Goal: Information Seeking & Learning: Learn about a topic

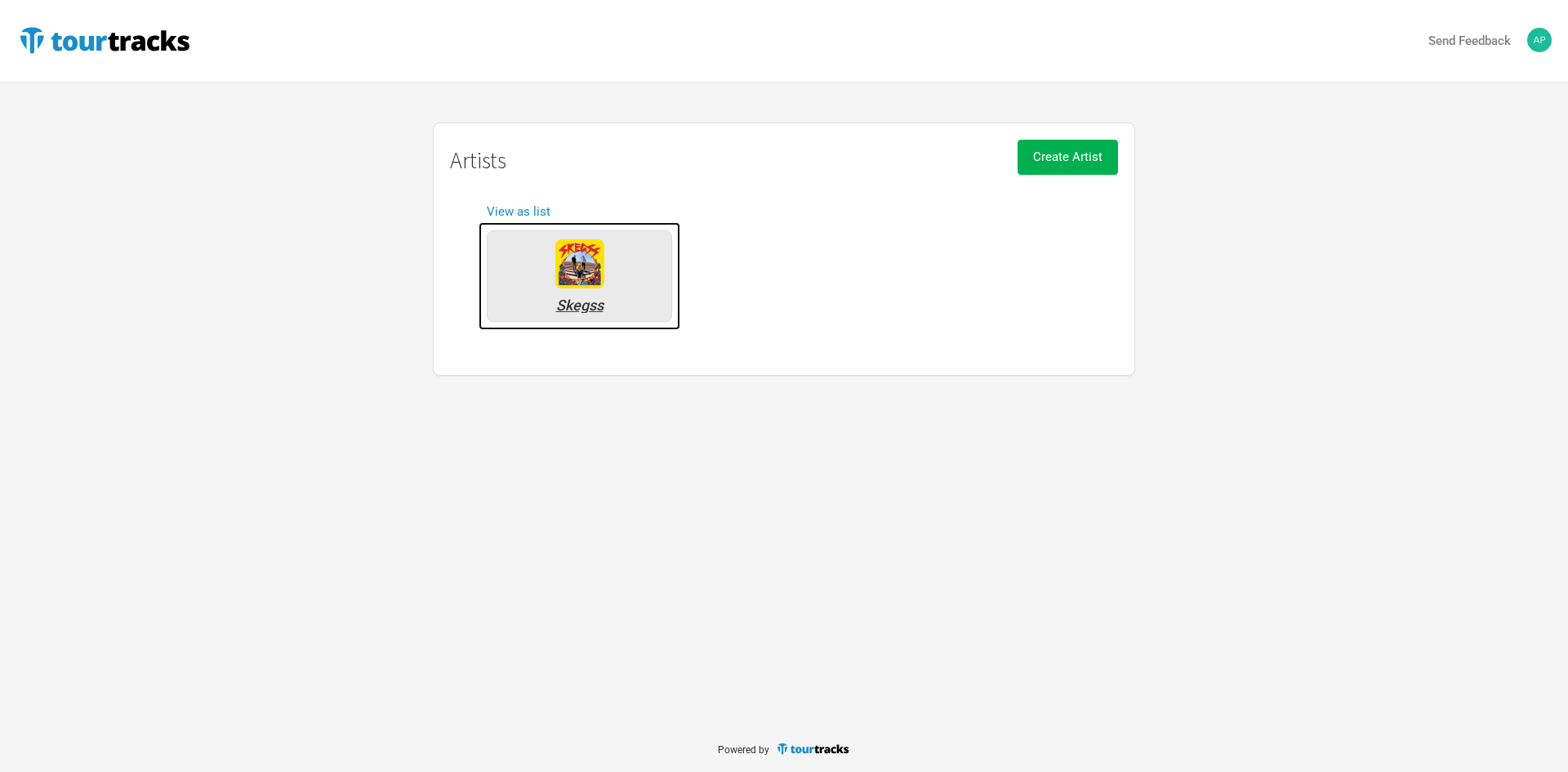
click at [521, 275] on div "Skegss" at bounding box center [580, 276] width 185 height 92
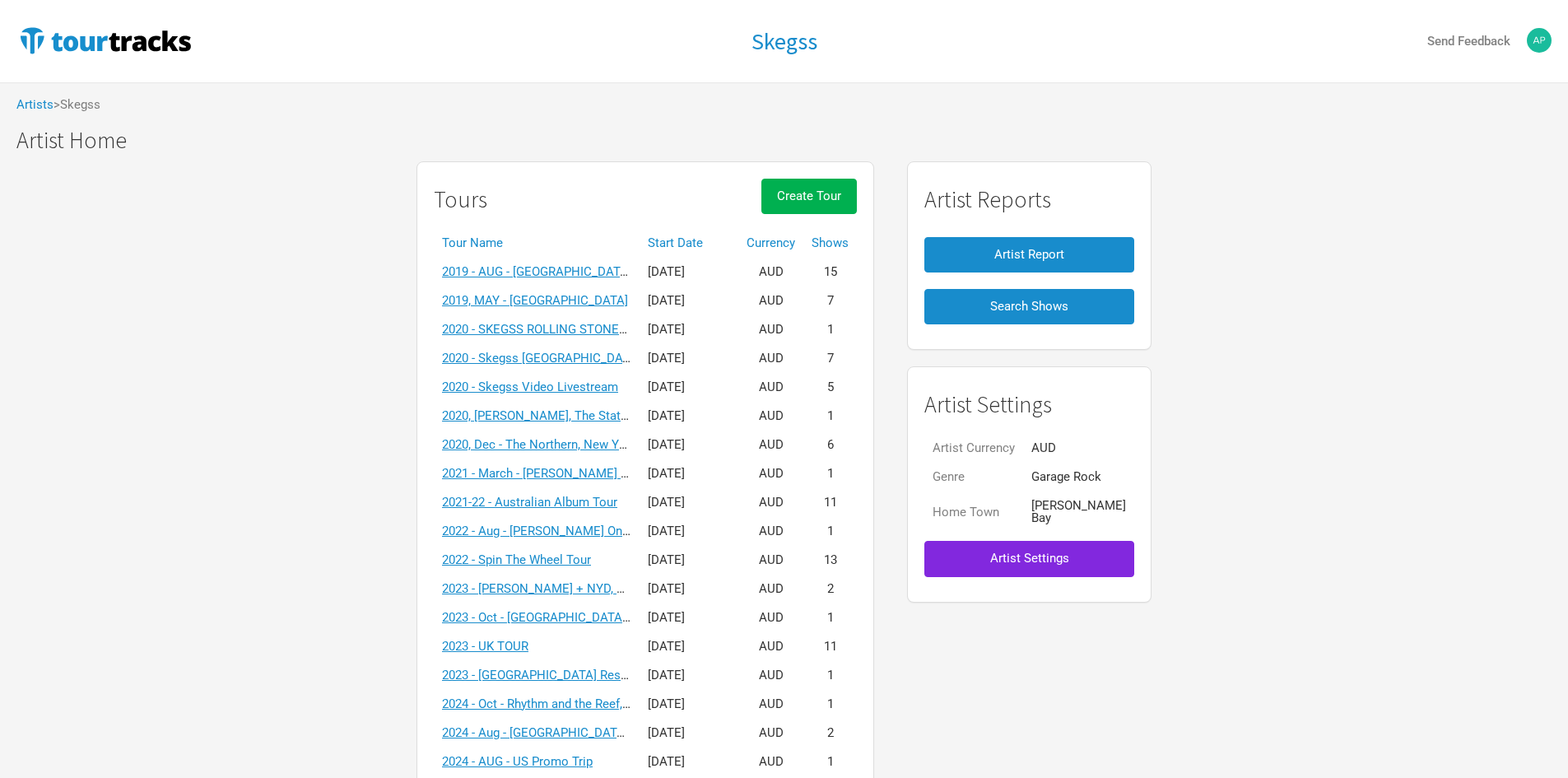
click at [728, 239] on th "Start Date" at bounding box center [688, 243] width 99 height 28
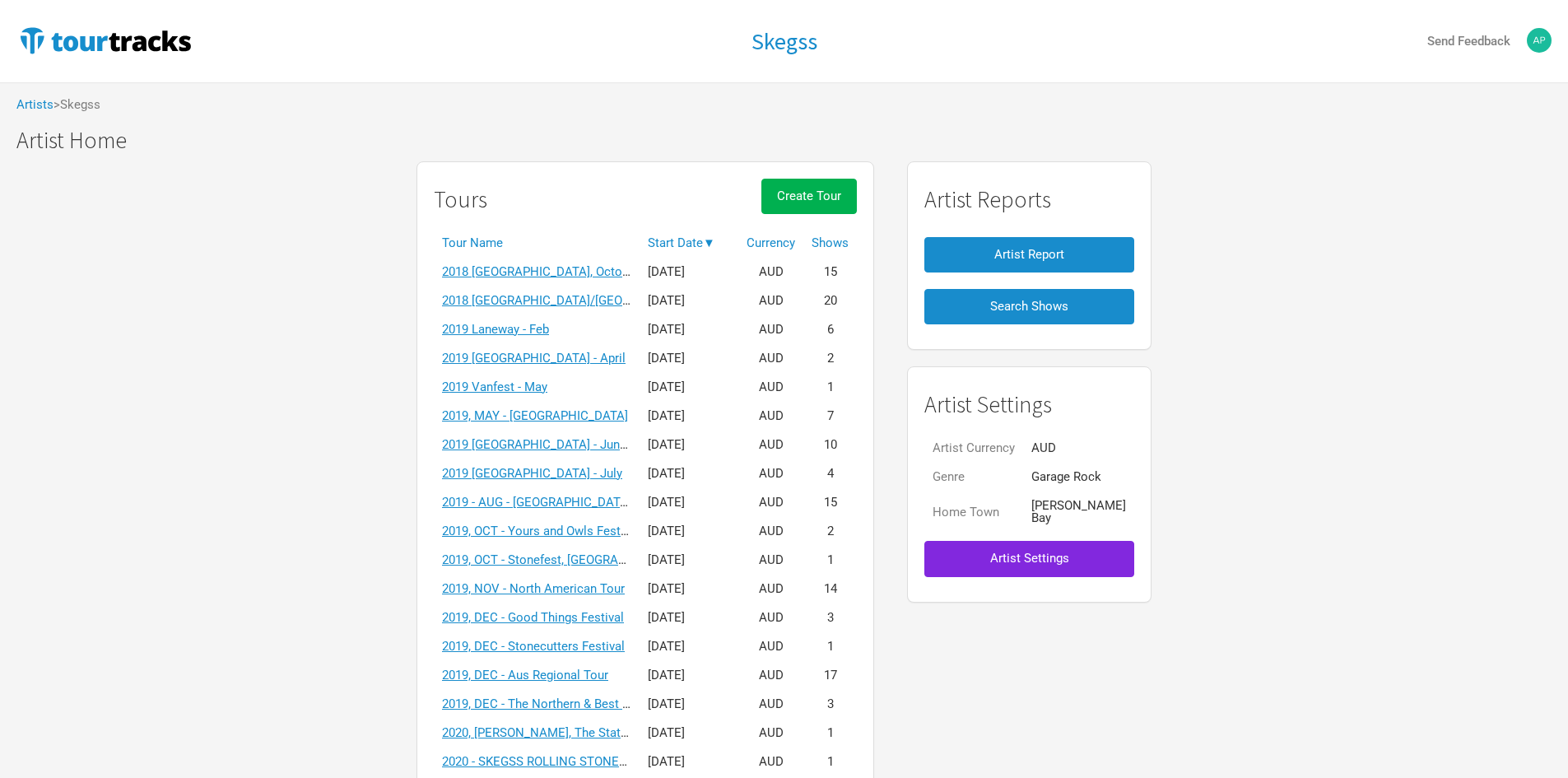
click at [716, 239] on span "▼" at bounding box center [709, 242] width 12 height 15
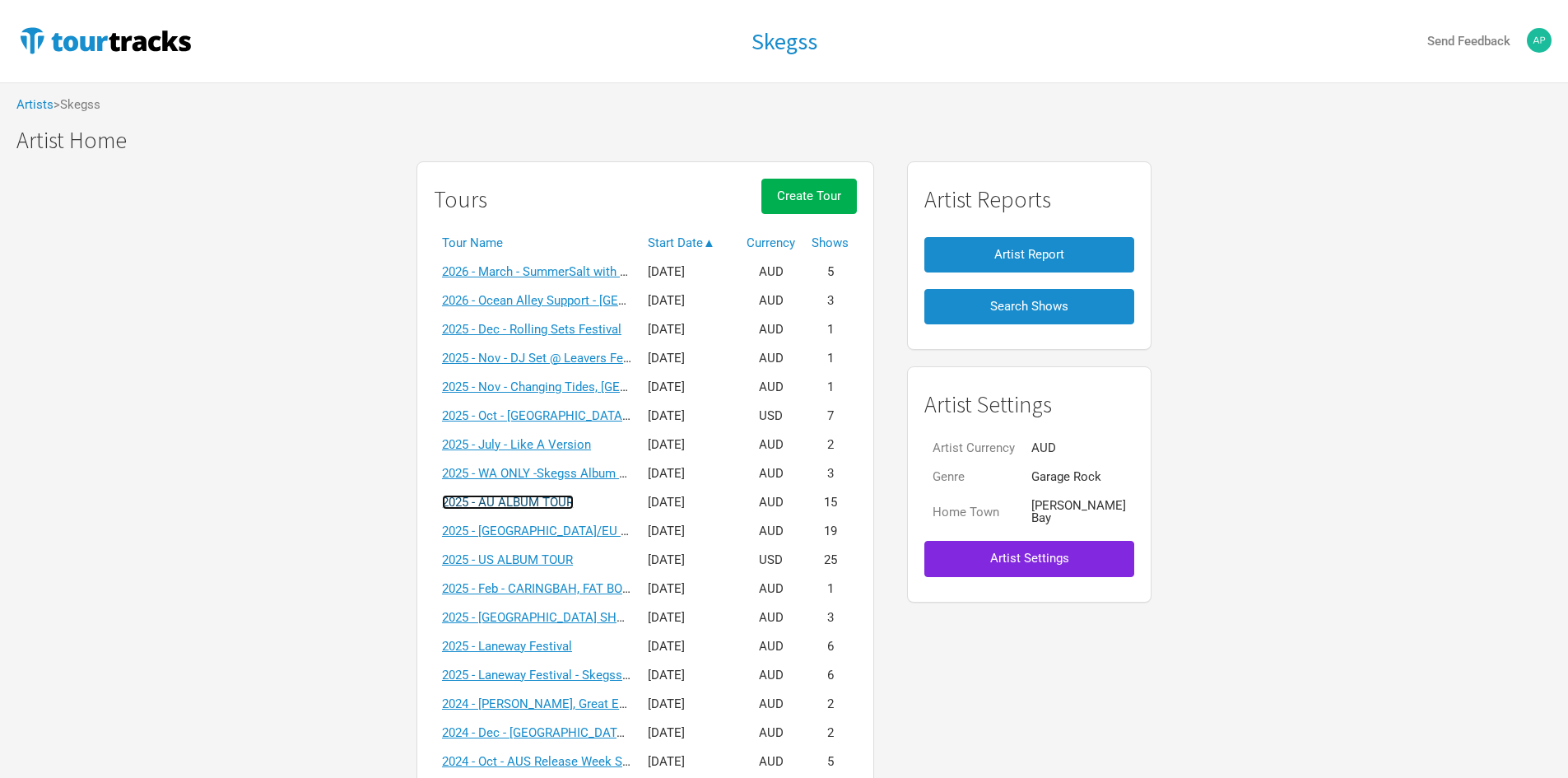
click at [574, 504] on link "2025 - AU ALBUM TOUR" at bounding box center [508, 502] width 131 height 15
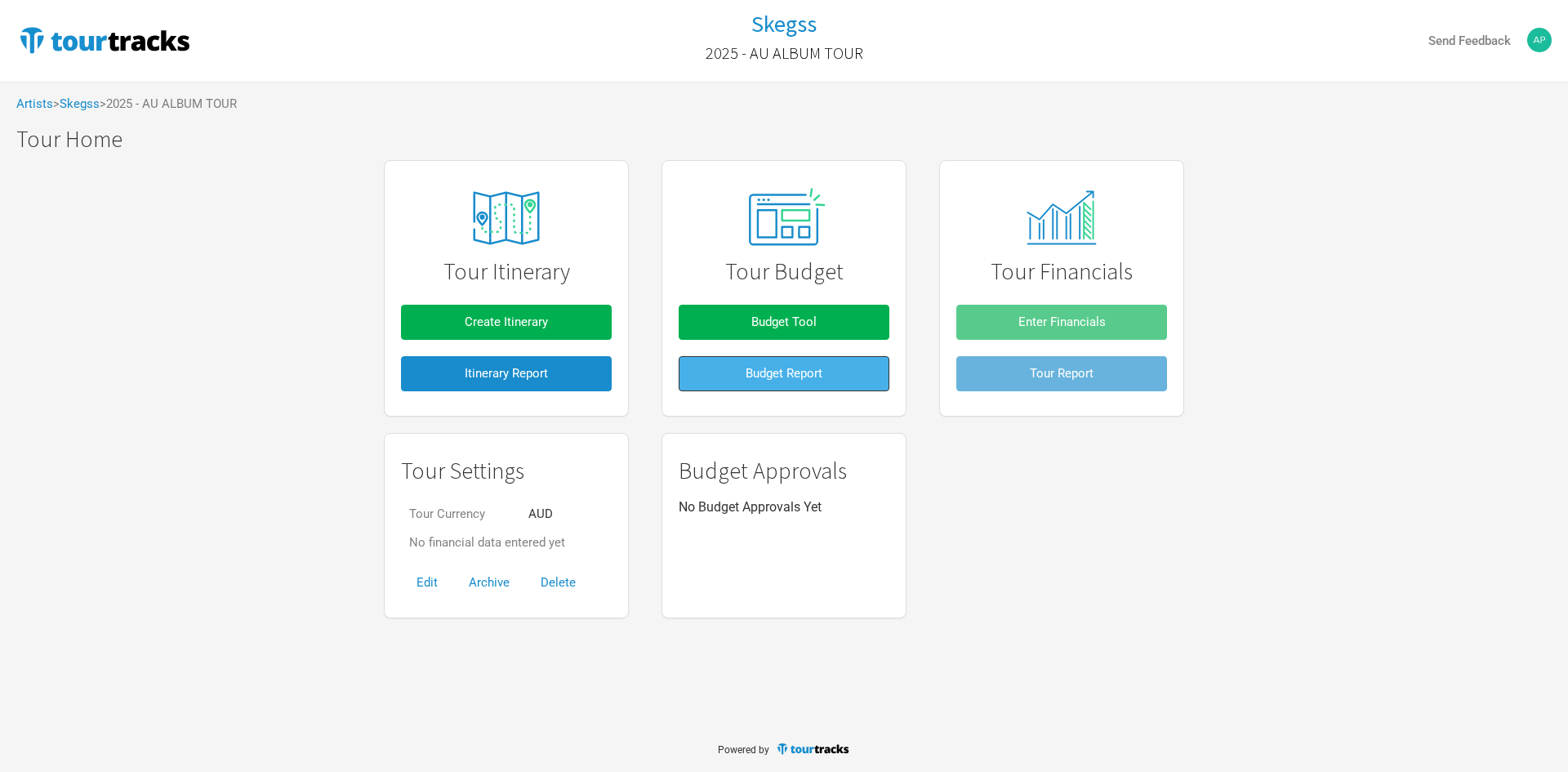
click at [794, 381] on button "Budget Report" at bounding box center [783, 374] width 211 height 35
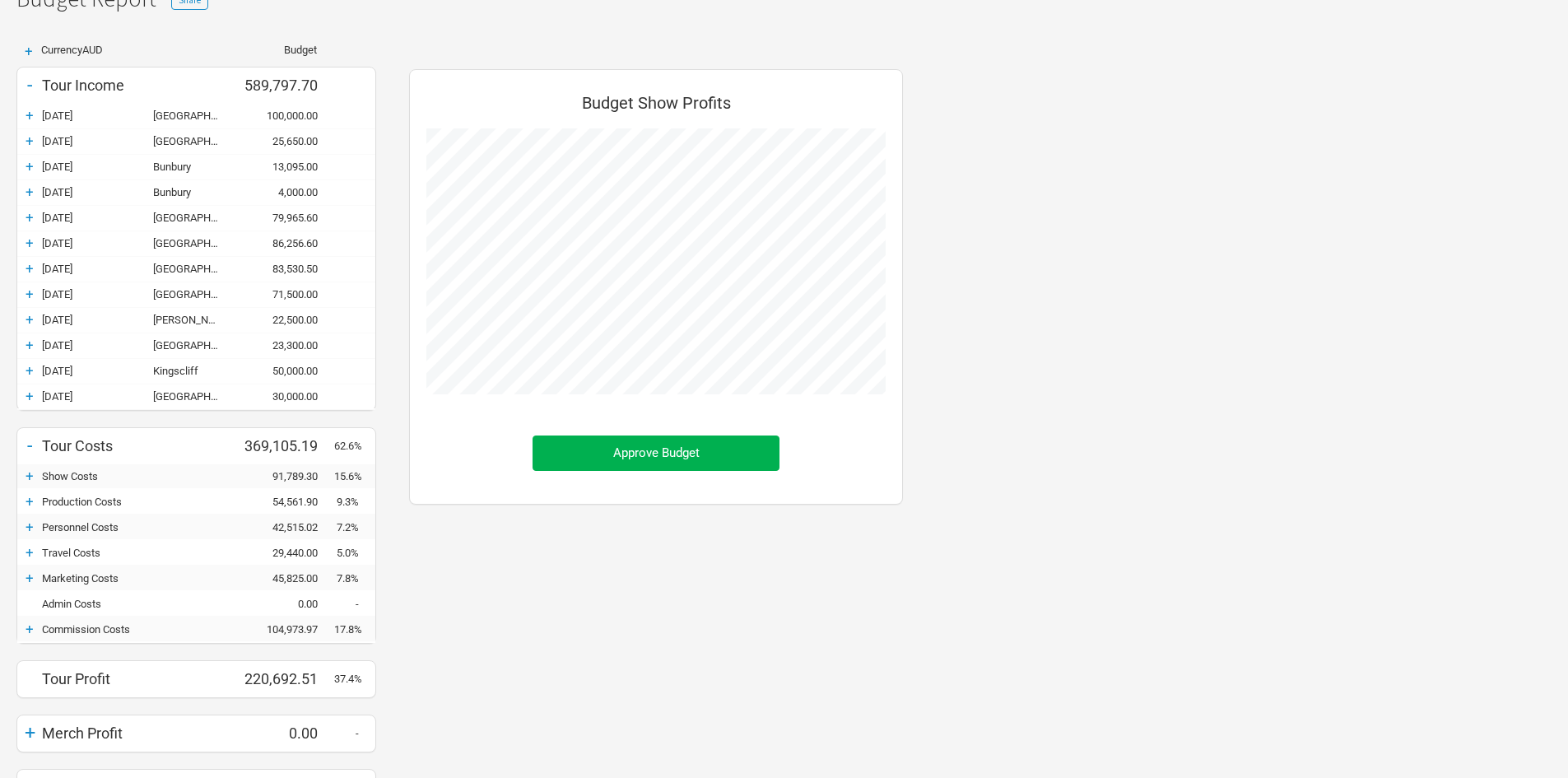
scroll to position [234, 0]
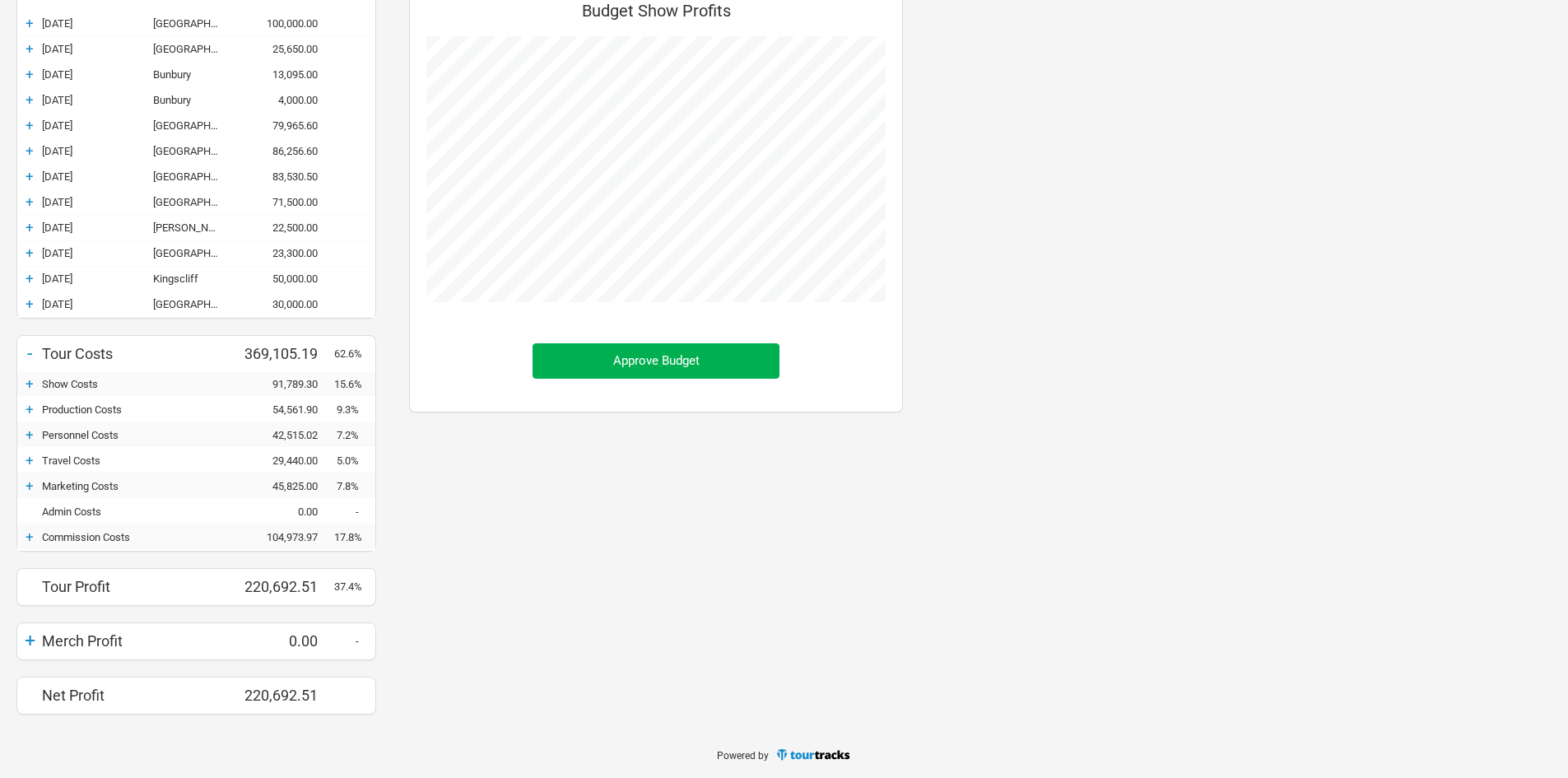
click at [40, 535] on div "+" at bounding box center [29, 536] width 25 height 17
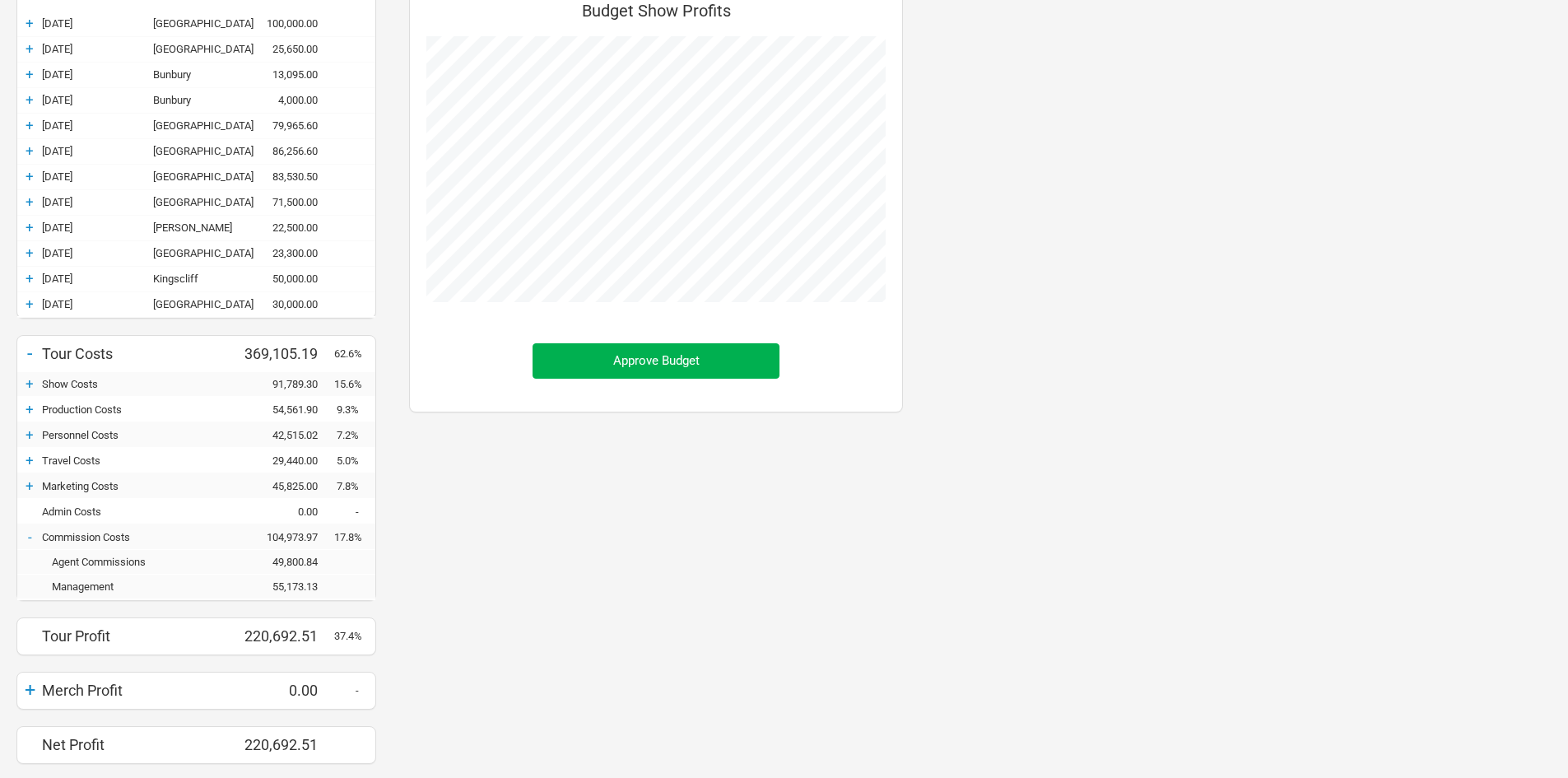
click at [40, 535] on div "-" at bounding box center [29, 536] width 25 height 17
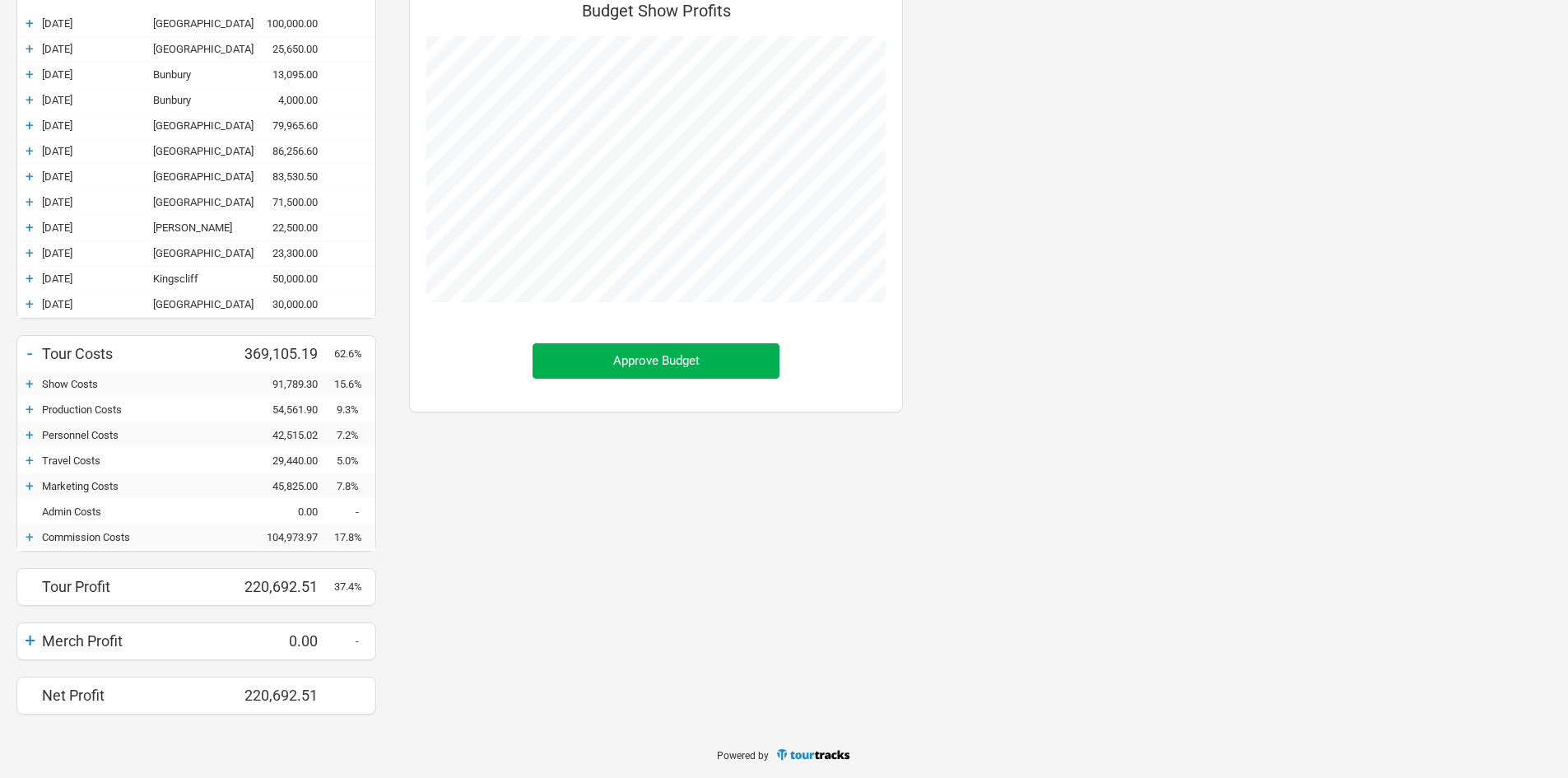
click at [40, 535] on div "+" at bounding box center [29, 536] width 25 height 17
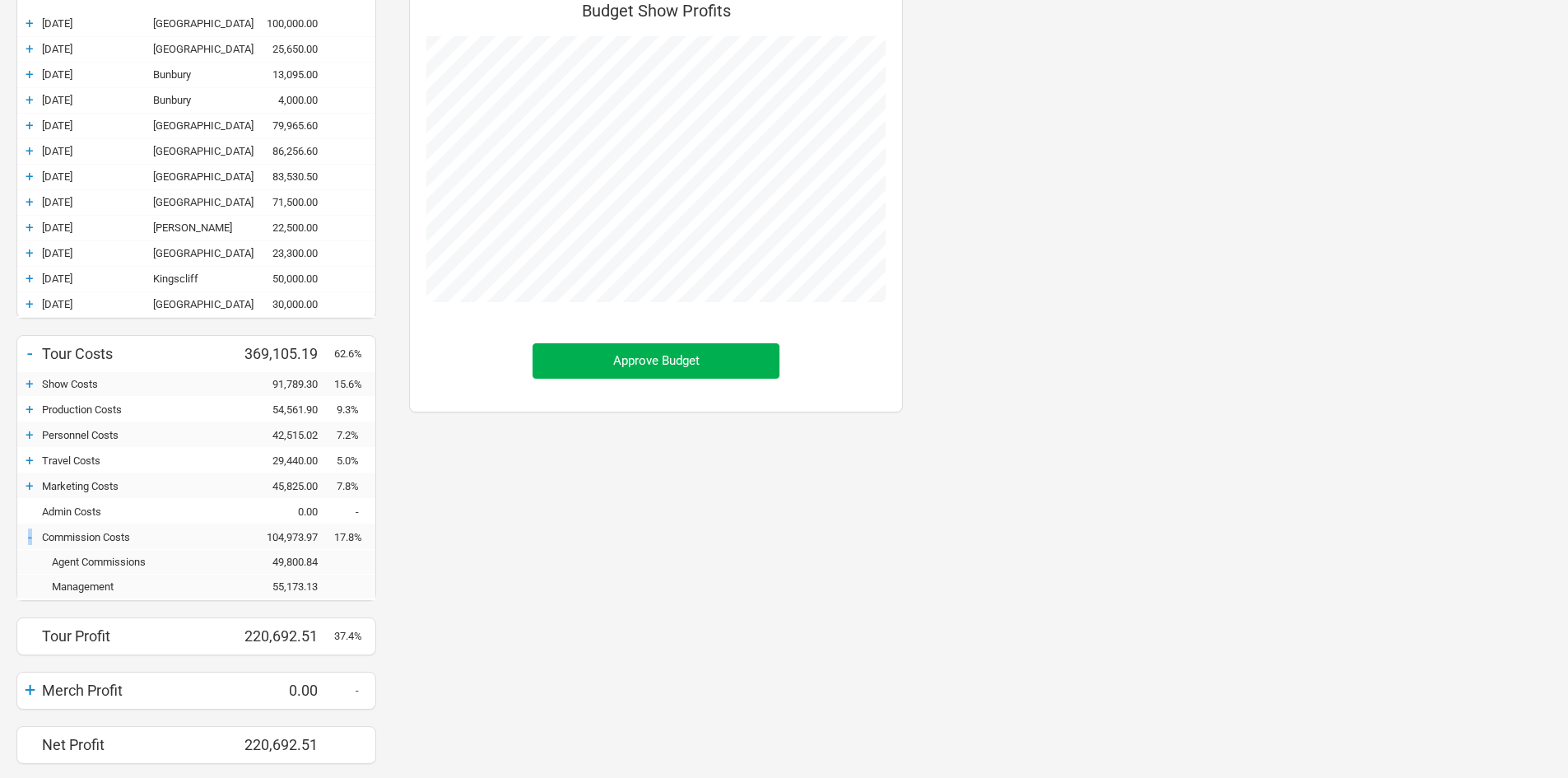
scroll to position [812, 527]
click at [283, 600] on div "- Tour Costs 369,105.19 62.6% + Show Costs 91,789.30 15.6% + Production Costs 5…" at bounding box center [196, 467] width 360 height 266
click at [289, 593] on div "Management 55,173.13" at bounding box center [195, 587] width 358 height 25
click at [309, 634] on div "220,692.51" at bounding box center [284, 636] width 99 height 17
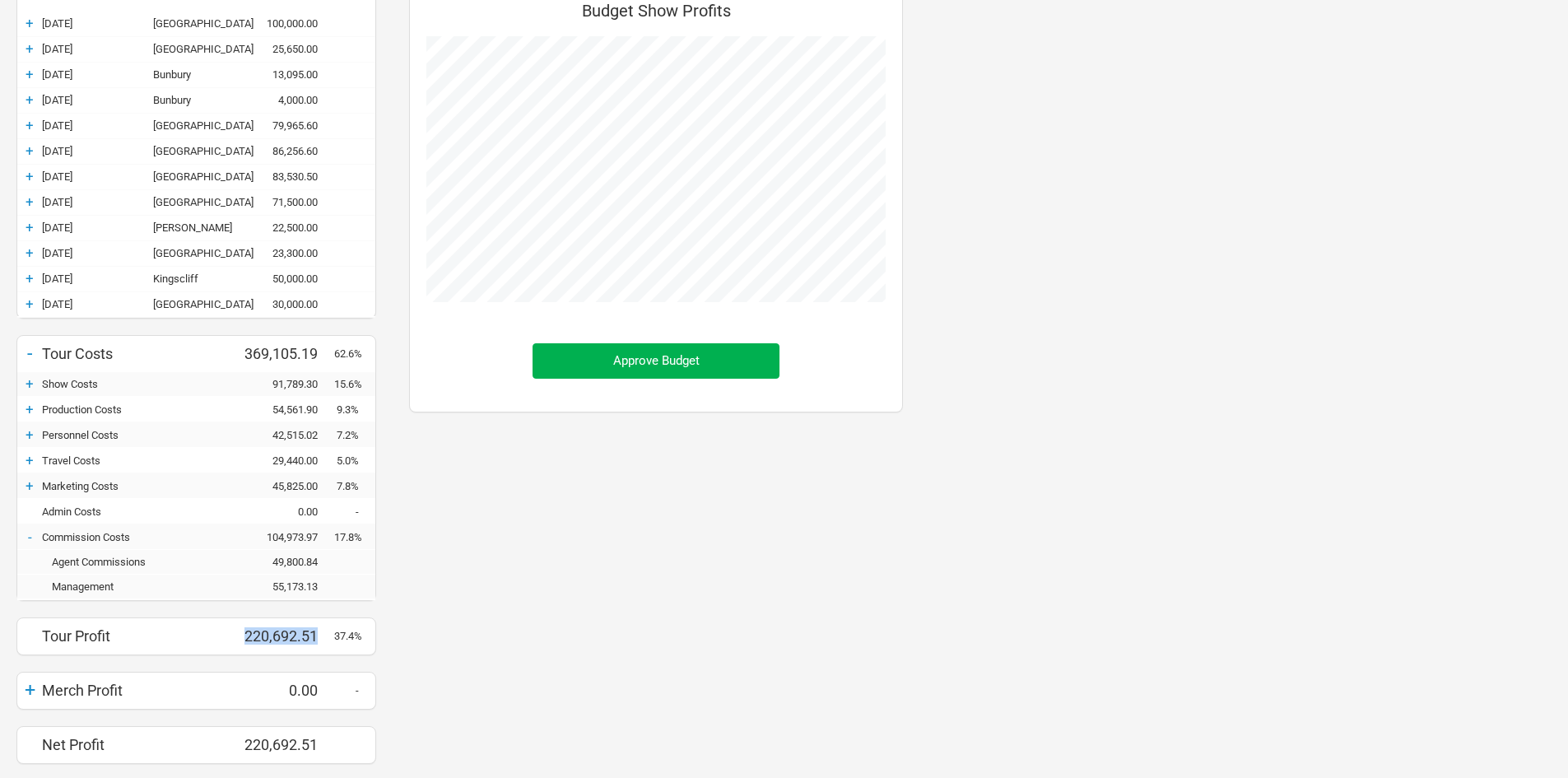
click at [309, 634] on div "220,692.51" at bounding box center [284, 636] width 99 height 17
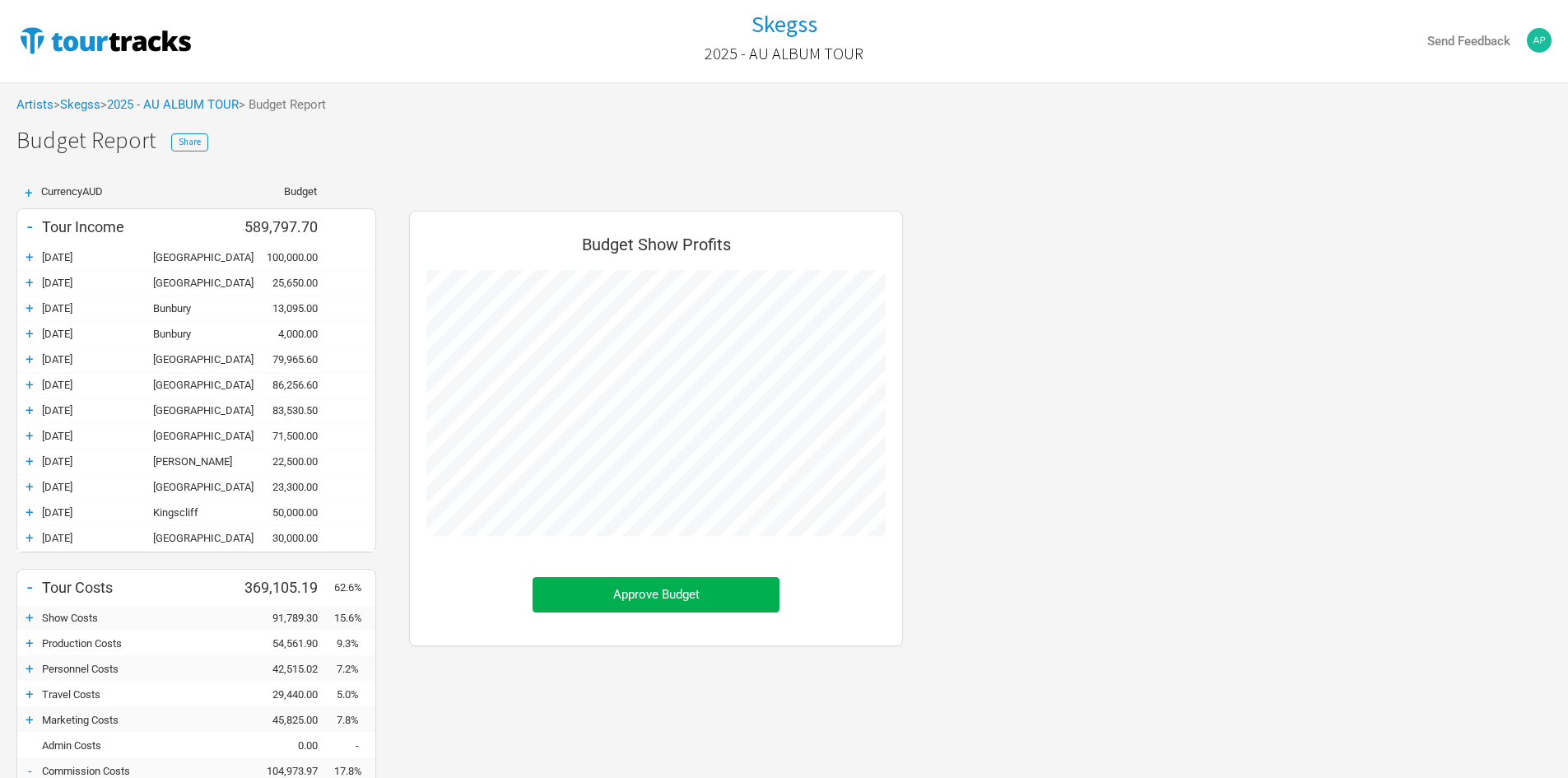
scroll to position [164, 0]
